Goal: Task Accomplishment & Management: Use online tool/utility

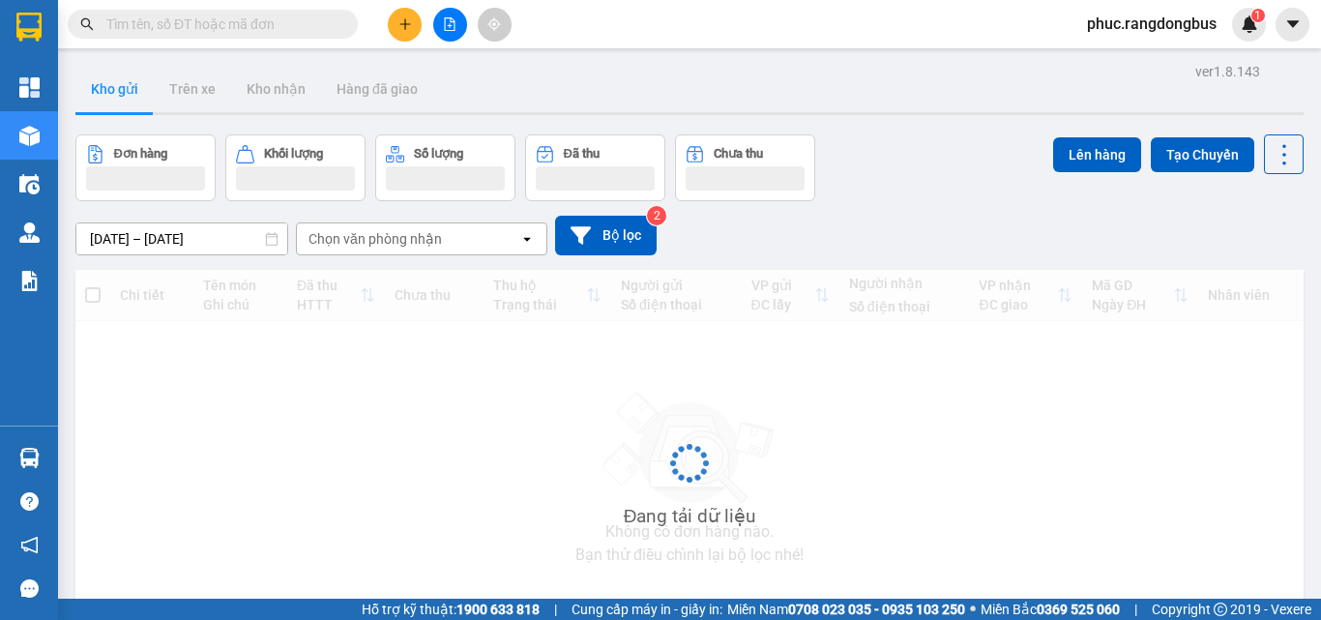
click at [439, 31] on button at bounding box center [450, 25] width 34 height 34
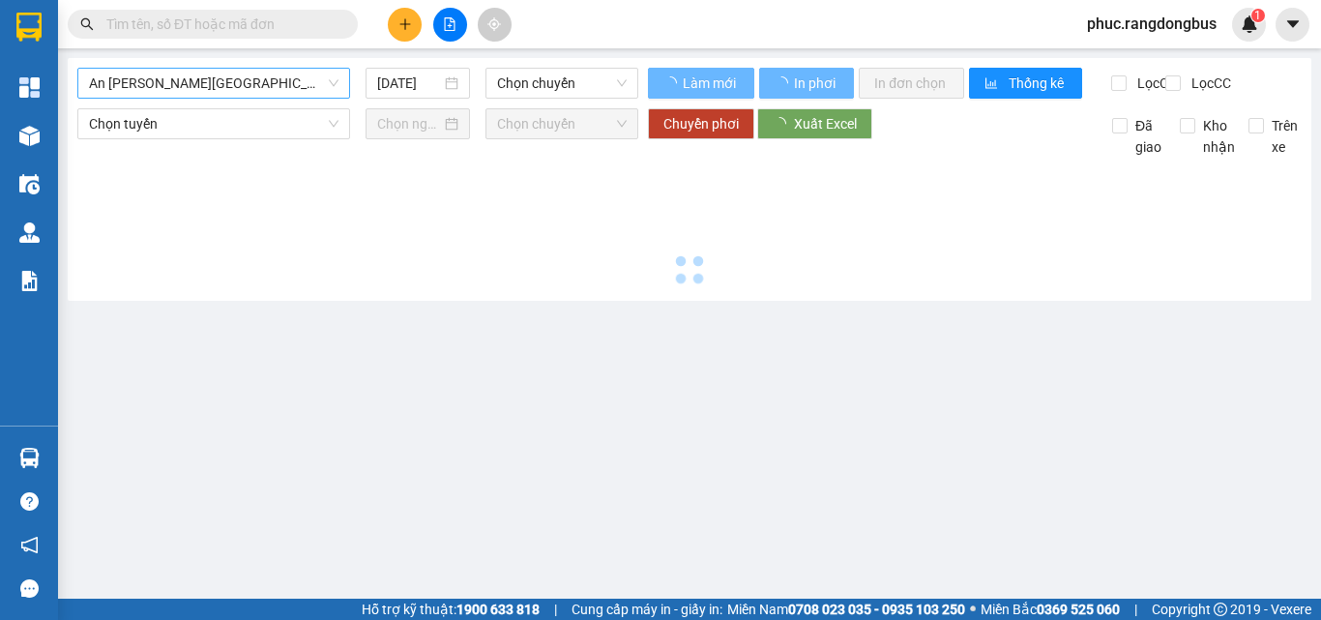
type input "[DATE]"
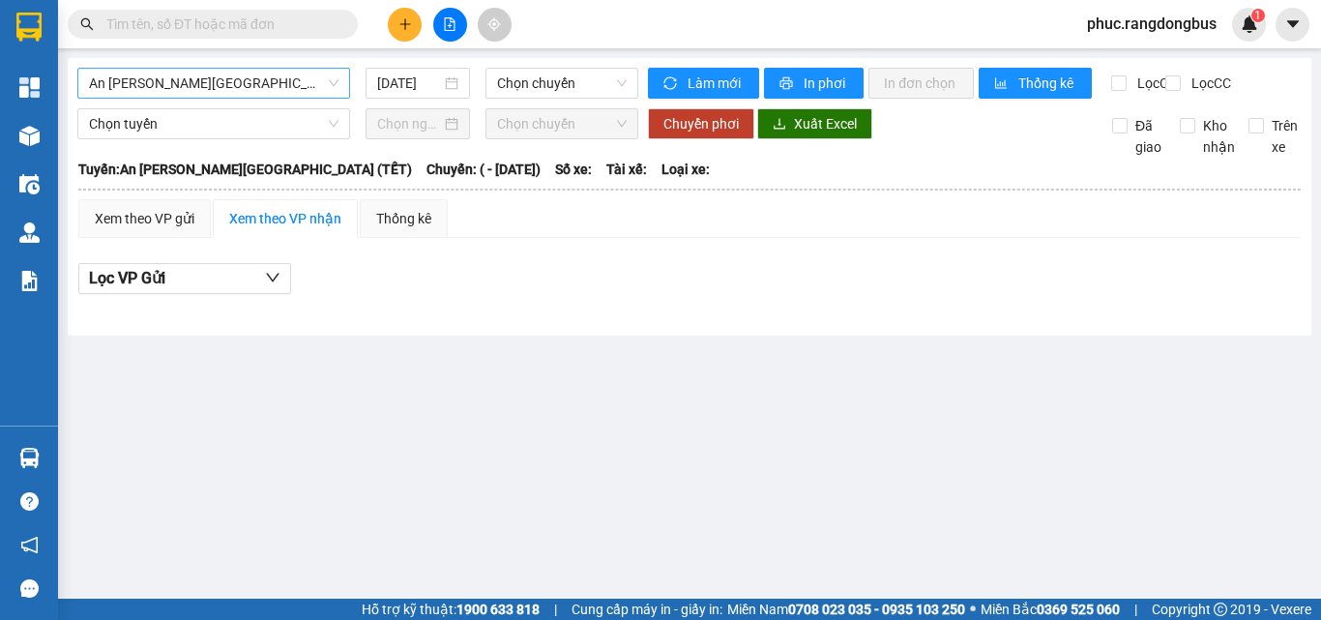
click at [133, 76] on span "An [PERSON_NAME][GEOGRAPHIC_DATA] (TẾT)" at bounding box center [213, 83] width 249 height 29
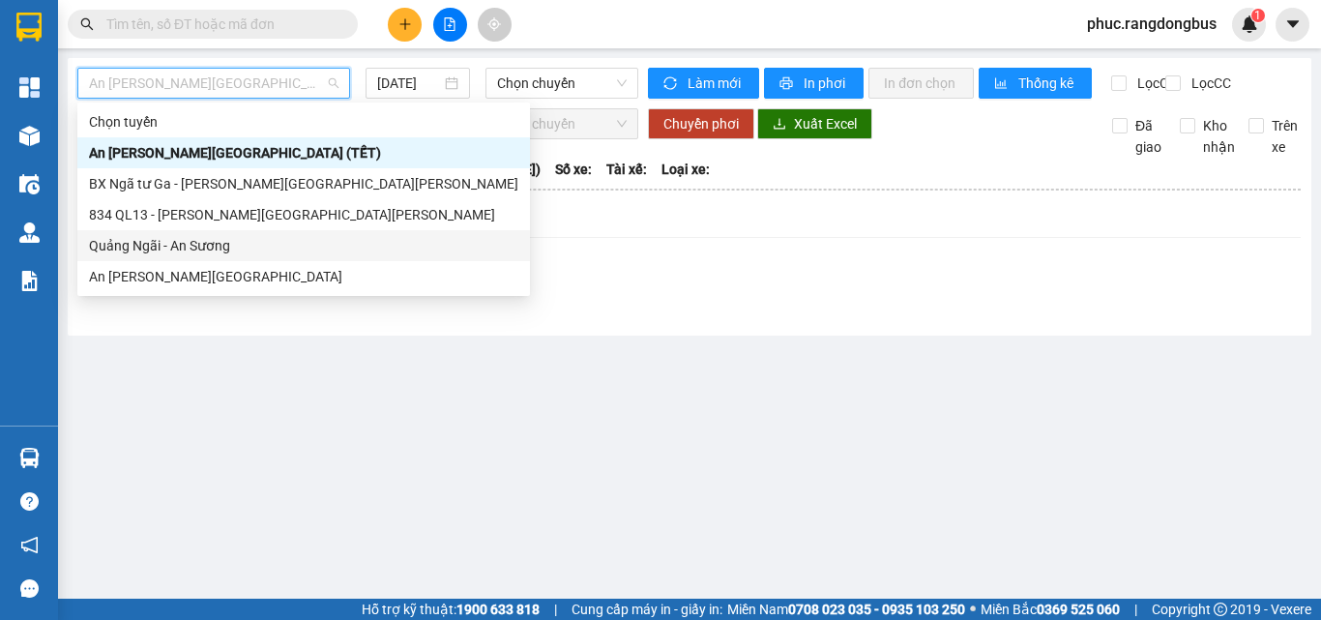
click at [125, 248] on div "Quảng Ngãi - An Sương" at bounding box center [303, 245] width 429 height 21
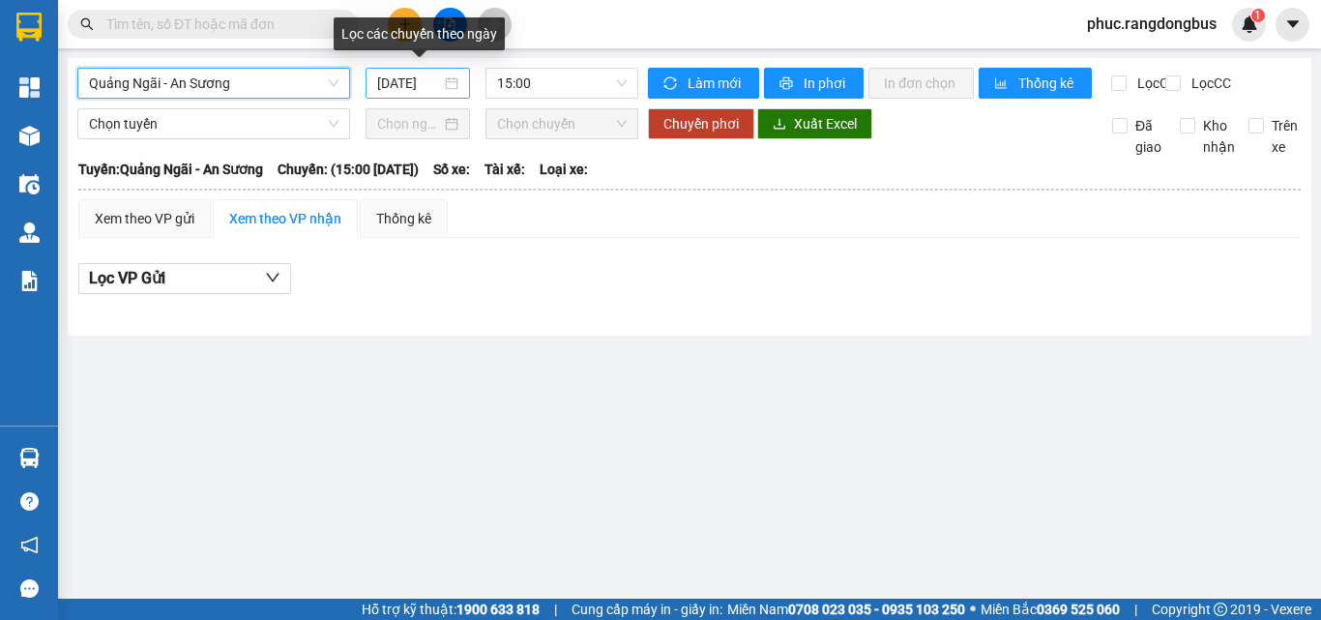
click at [433, 83] on input "[DATE]" at bounding box center [409, 83] width 64 height 21
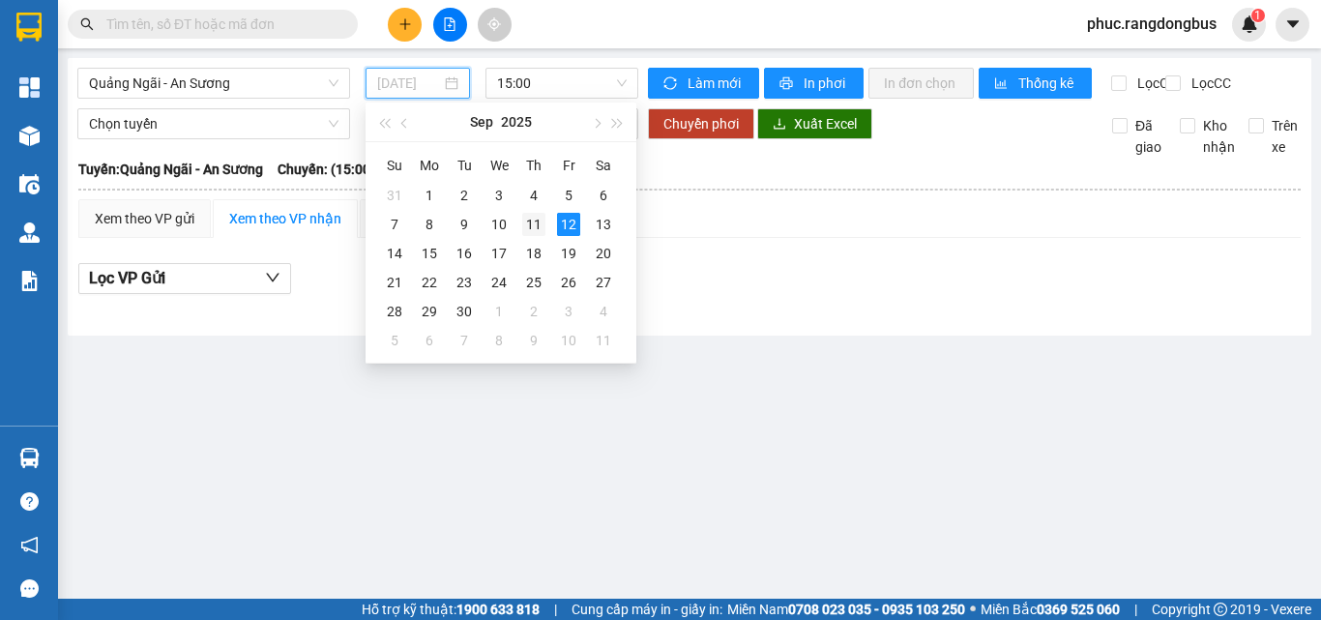
click at [528, 227] on div "11" at bounding box center [533, 224] width 23 height 23
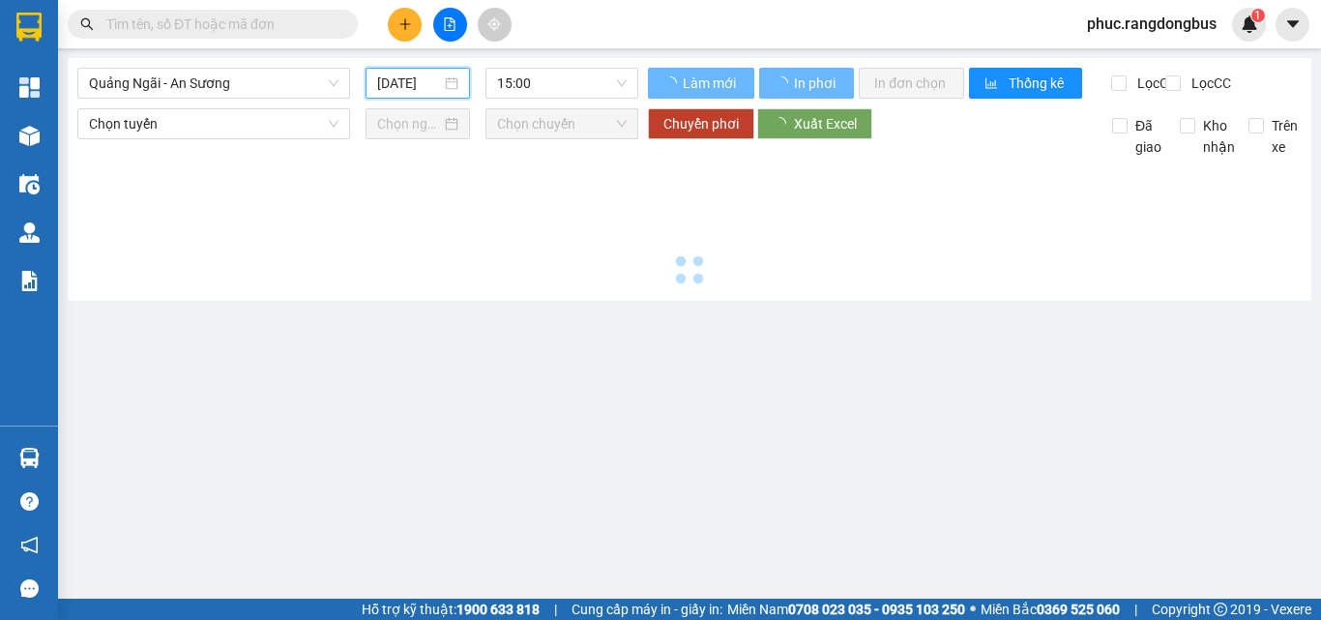
type input "[DATE]"
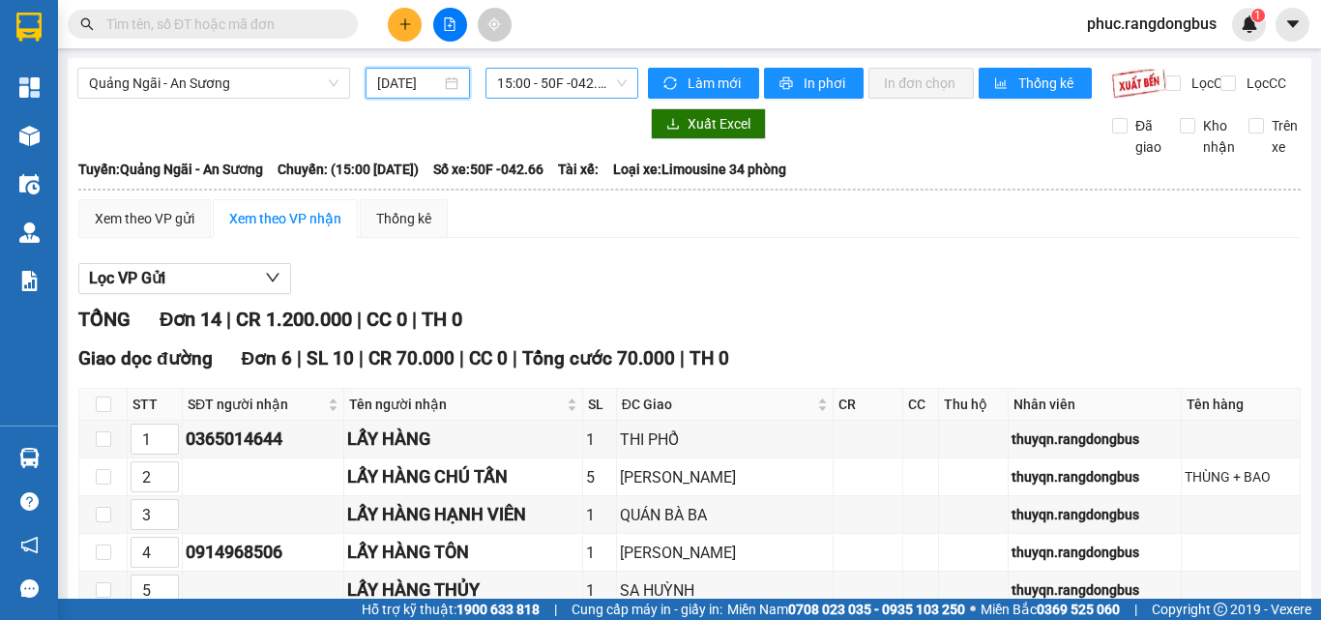
click at [525, 84] on span "15:00 - 50F -042.66" at bounding box center [562, 83] width 130 height 29
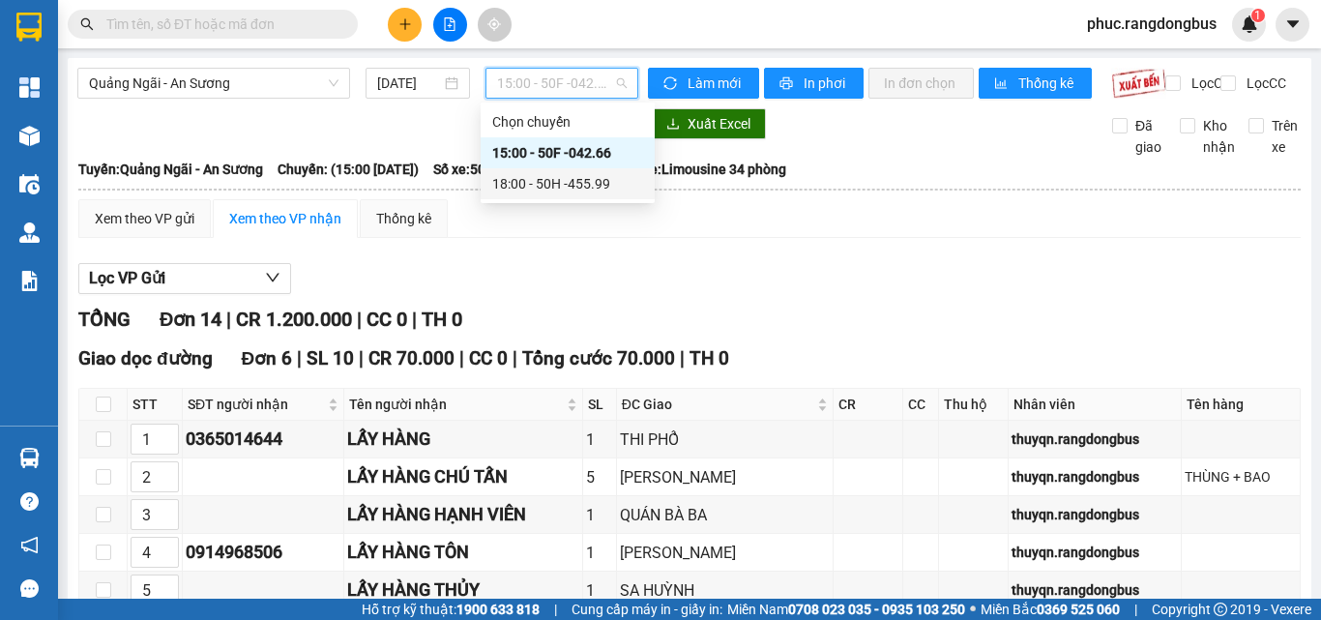
click at [540, 180] on div "18:00 - 50H -455.99" at bounding box center [567, 183] width 151 height 21
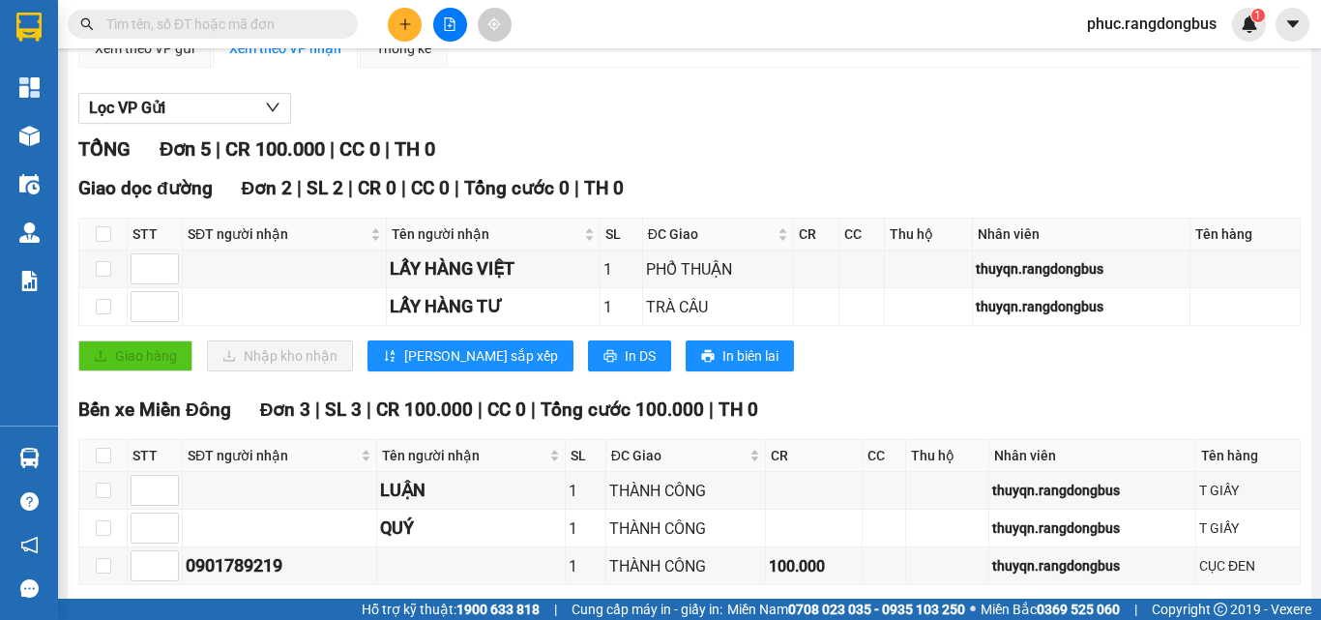
scroll to position [273, 0]
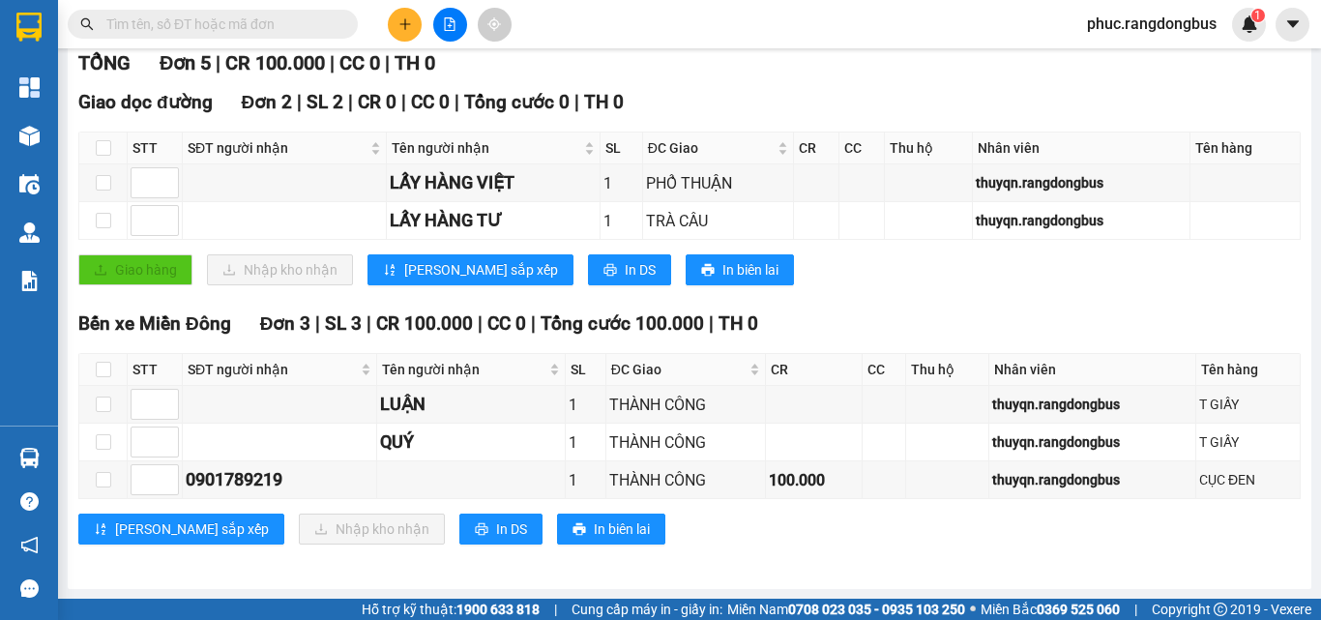
drag, startPoint x: 464, startPoint y: 318, endPoint x: 846, endPoint y: 277, distance: 384.1
click at [846, 277] on div "Giao hàng Nhập kho nhận Lưu sắp xếp In DS In biên lai" at bounding box center [689, 269] width 1222 height 31
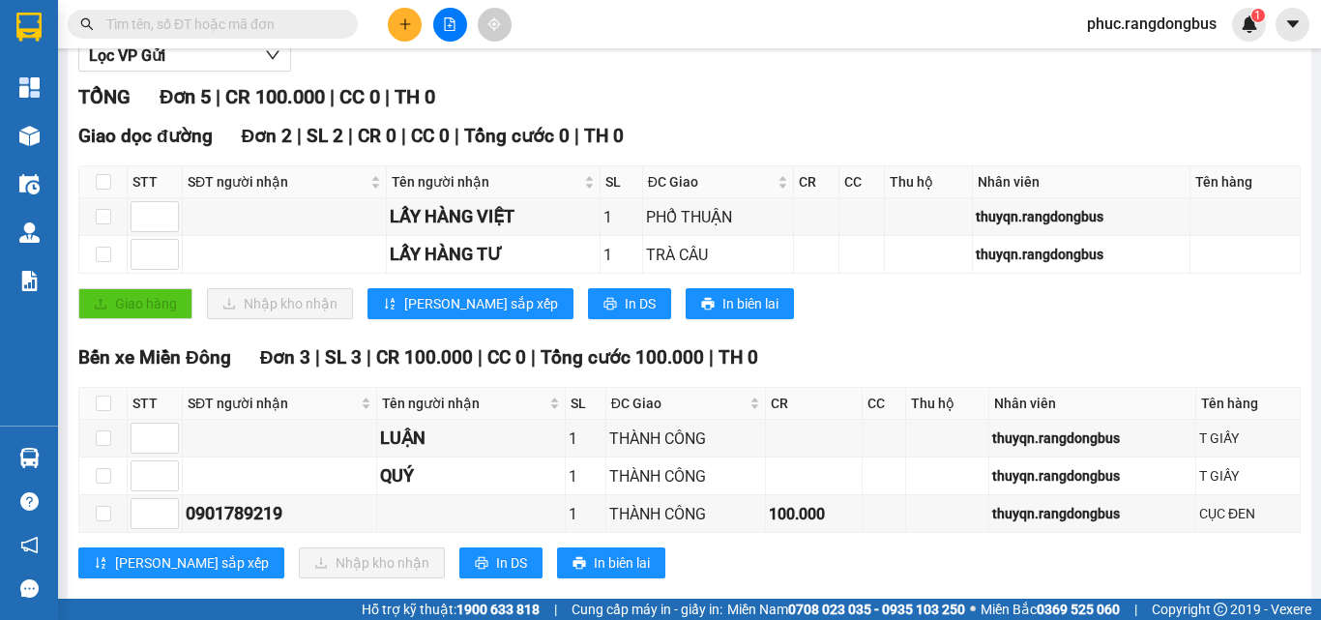
scroll to position [79, 0]
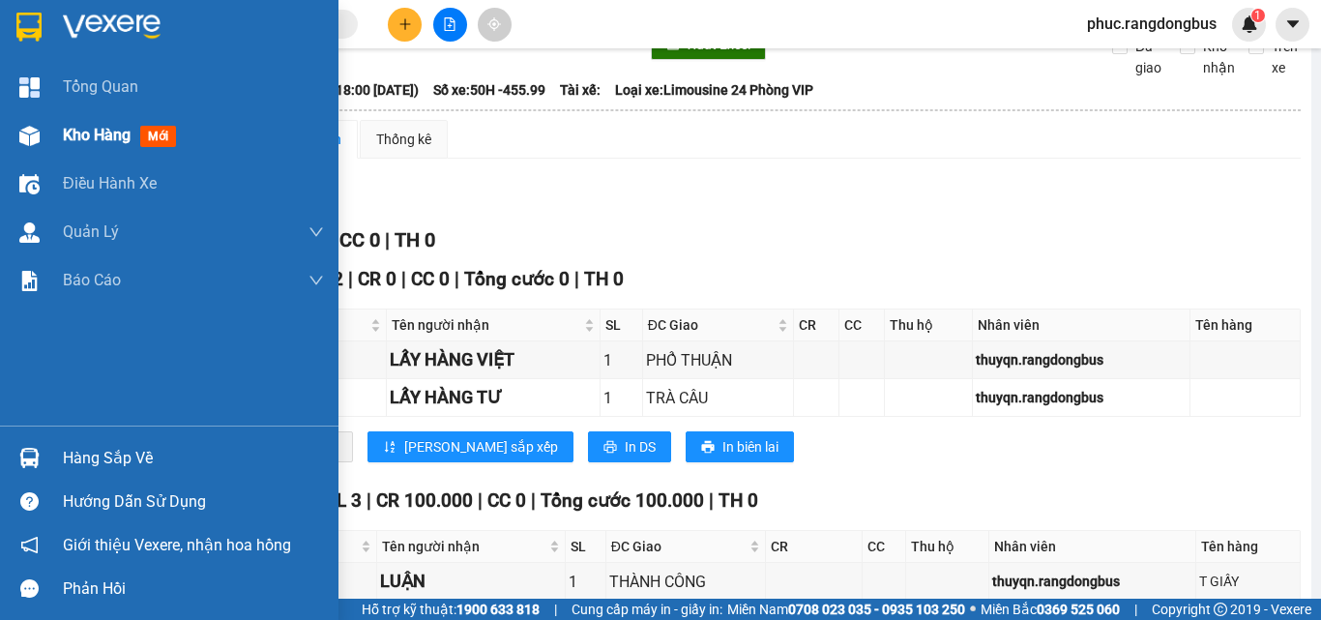
click at [67, 137] on span "Kho hàng" at bounding box center [97, 135] width 68 height 18
